Goal: Task Accomplishment & Management: Manage account settings

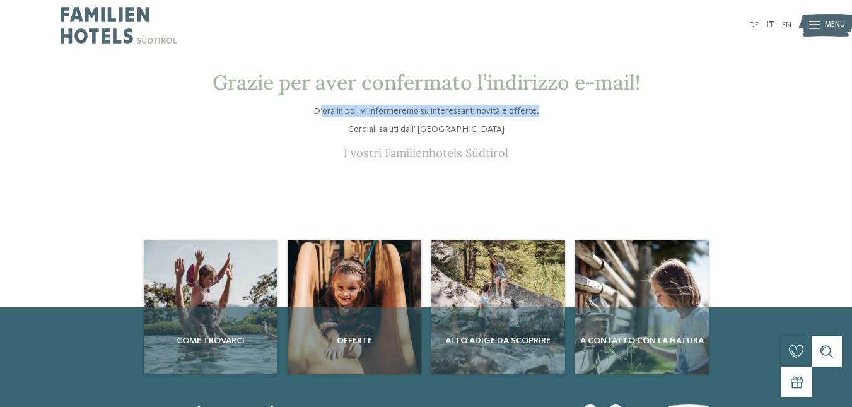
drag, startPoint x: 544, startPoint y: 111, endPoint x: 570, endPoint y: 110, distance: 26.5
click at [570, 110] on p "D’ora in poi, vi informeremo su interessanti novità e offerte." at bounding box center [426, 111] width 479 height 13
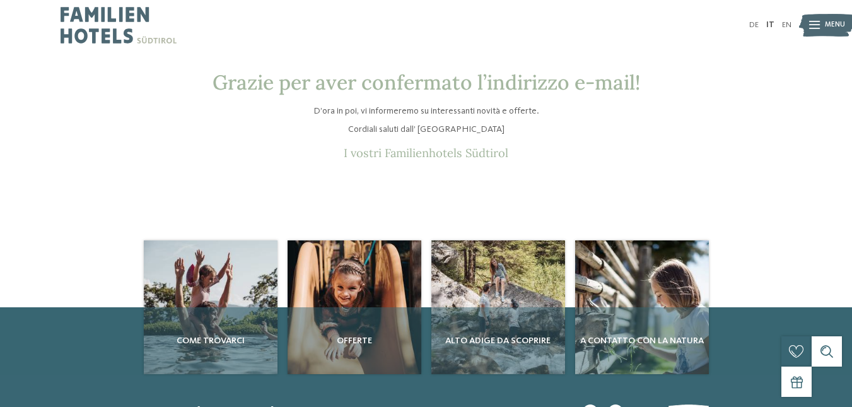
click at [564, 135] on p "Cordiali saluti dall’ [GEOGRAPHIC_DATA]" at bounding box center [426, 129] width 479 height 13
drag, startPoint x: 368, startPoint y: 131, endPoint x: 684, endPoint y: 1, distance: 341.4
click at [509, 129] on p "Cordiali saluti dall’ [GEOGRAPHIC_DATA]" at bounding box center [426, 129] width 479 height 13
